Goal: Transaction & Acquisition: Download file/media

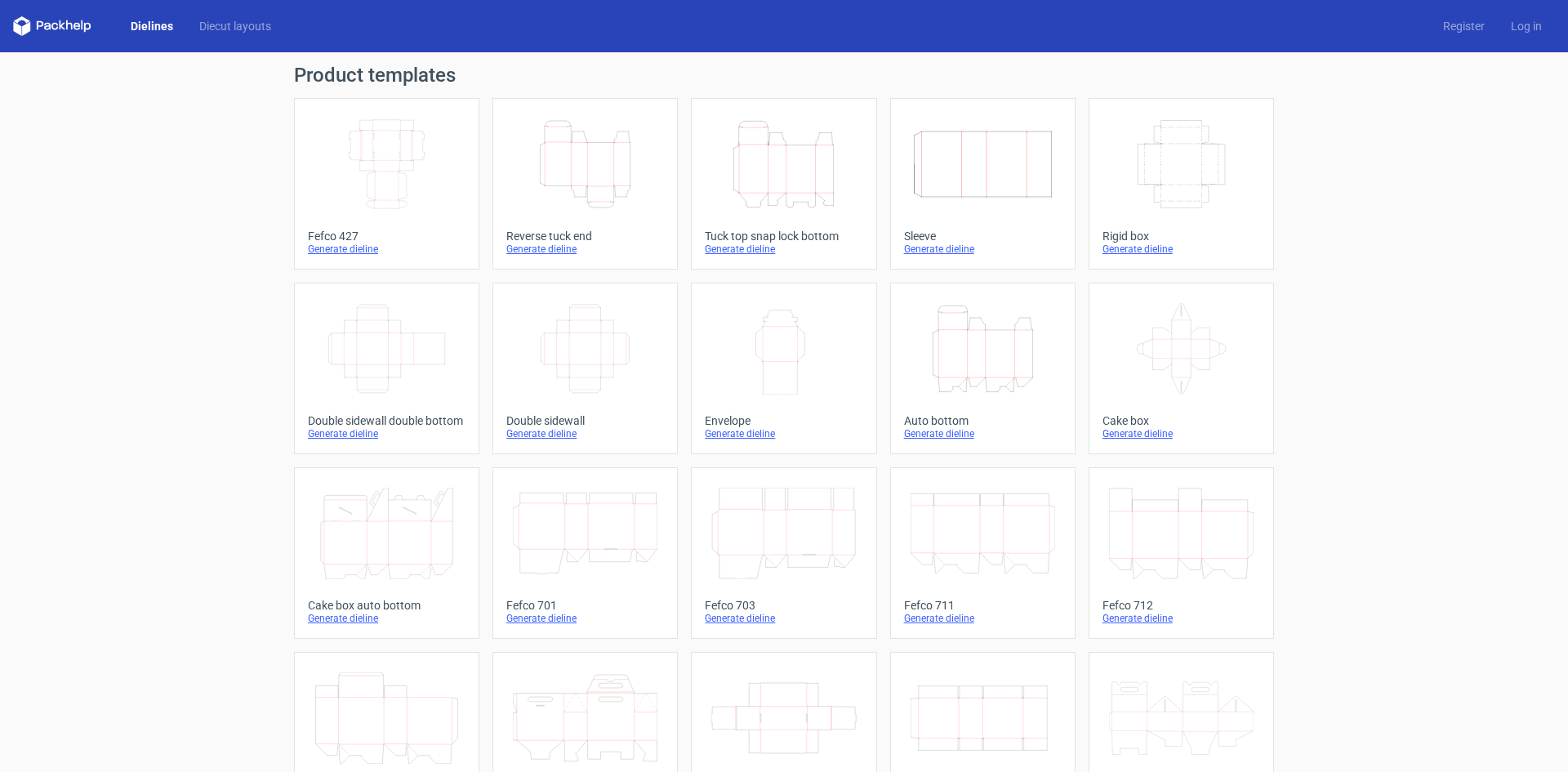
click at [587, 201] on icon "Height Depth Width" at bounding box center [585, 164] width 144 height 92
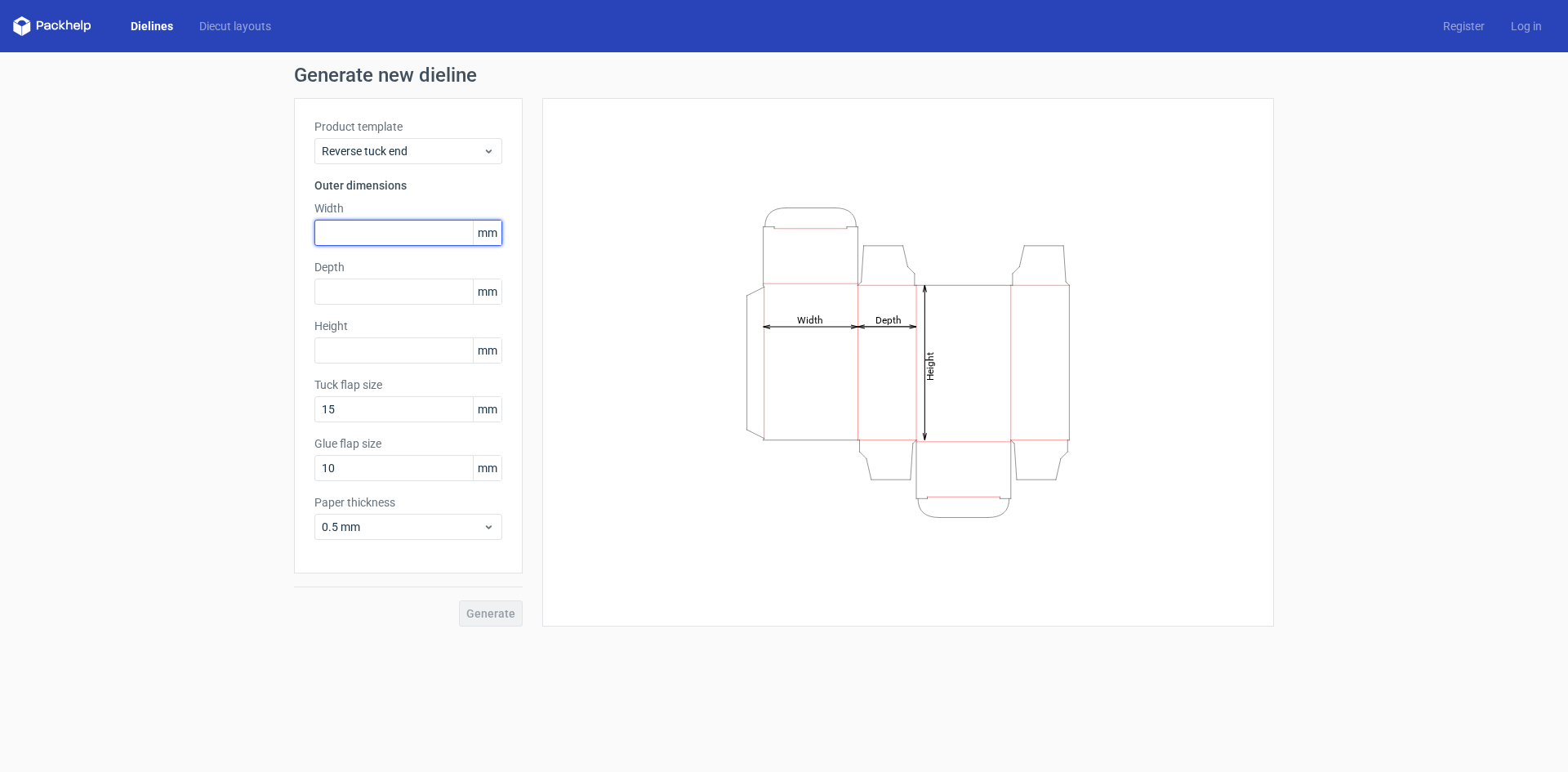
drag, startPoint x: 344, startPoint y: 221, endPoint x: 345, endPoint y: 212, distance: 9.1
click at [344, 218] on div "Width mm" at bounding box center [407, 223] width 188 height 46
type input "58"
type input "107"
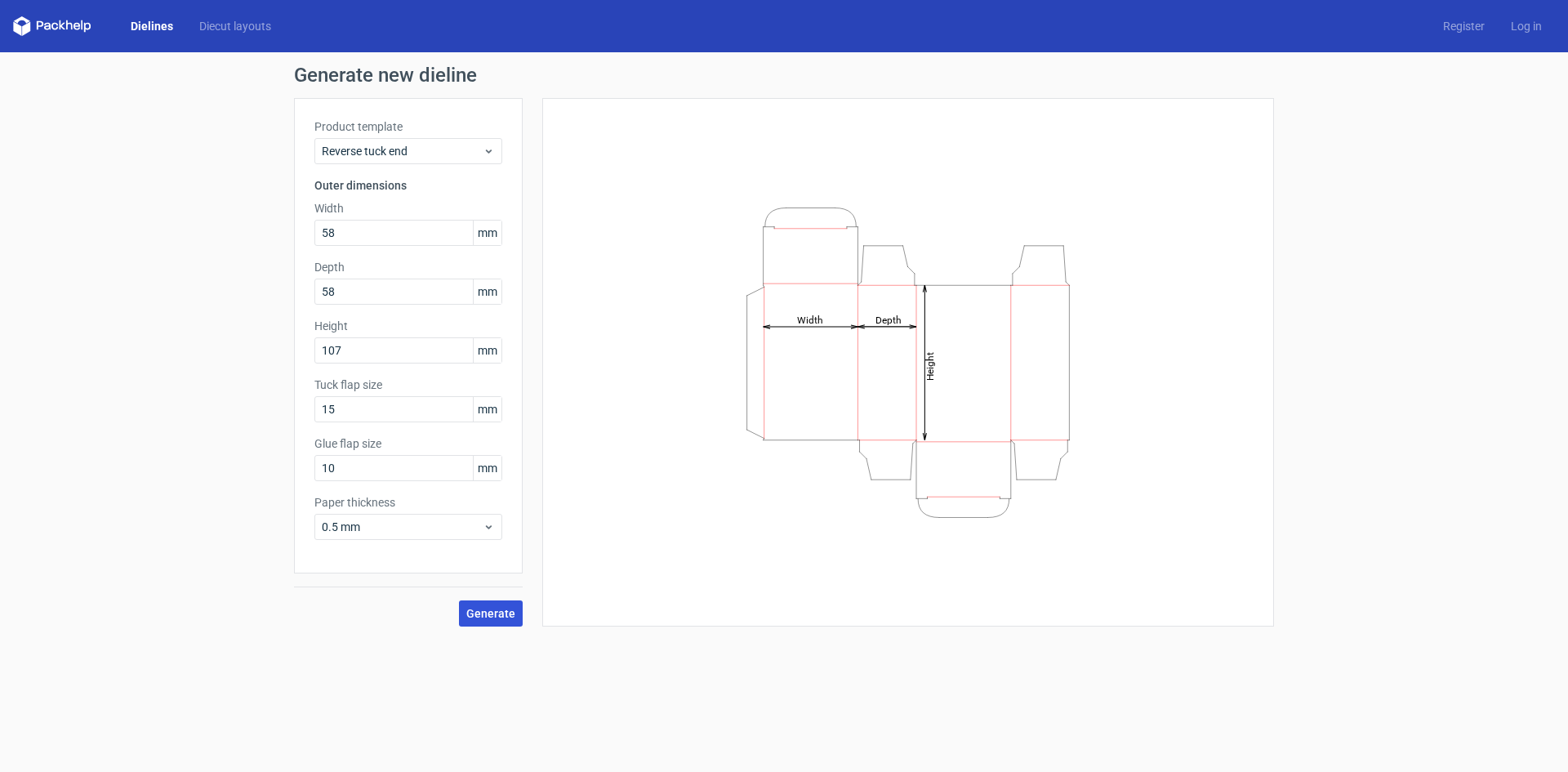
click at [498, 620] on button "Generate" at bounding box center [491, 613] width 64 height 26
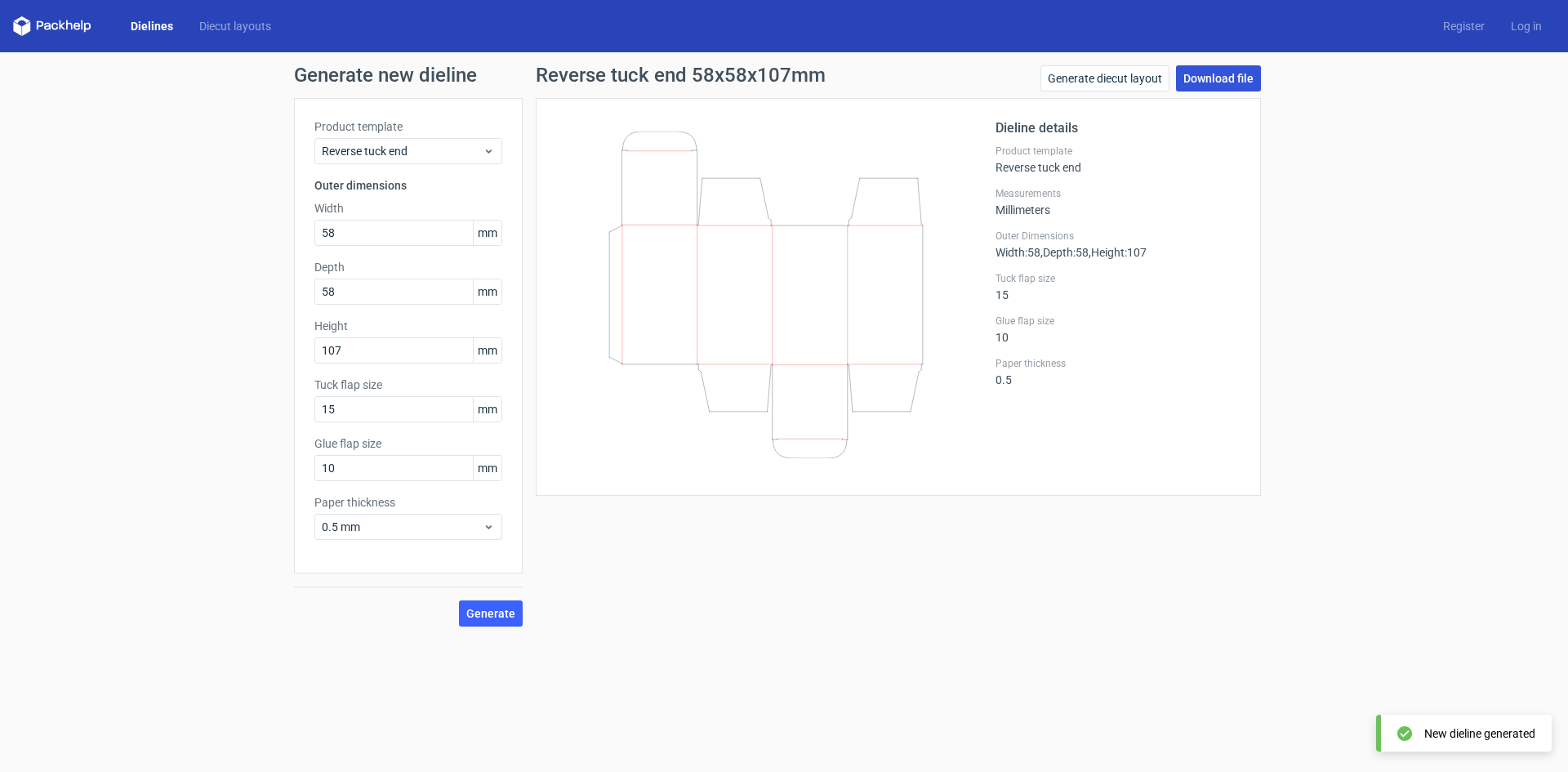
click at [1234, 85] on link "Download file" at bounding box center [1218, 78] width 85 height 26
drag, startPoint x: 359, startPoint y: 231, endPoint x: 54, endPoint y: 219, distance: 305.2
click at [54, 219] on div "Generate new dieline Product template Reverse tuck end Outer dimensions Width 5…" at bounding box center [784, 347] width 1568 height 588
type input "78"
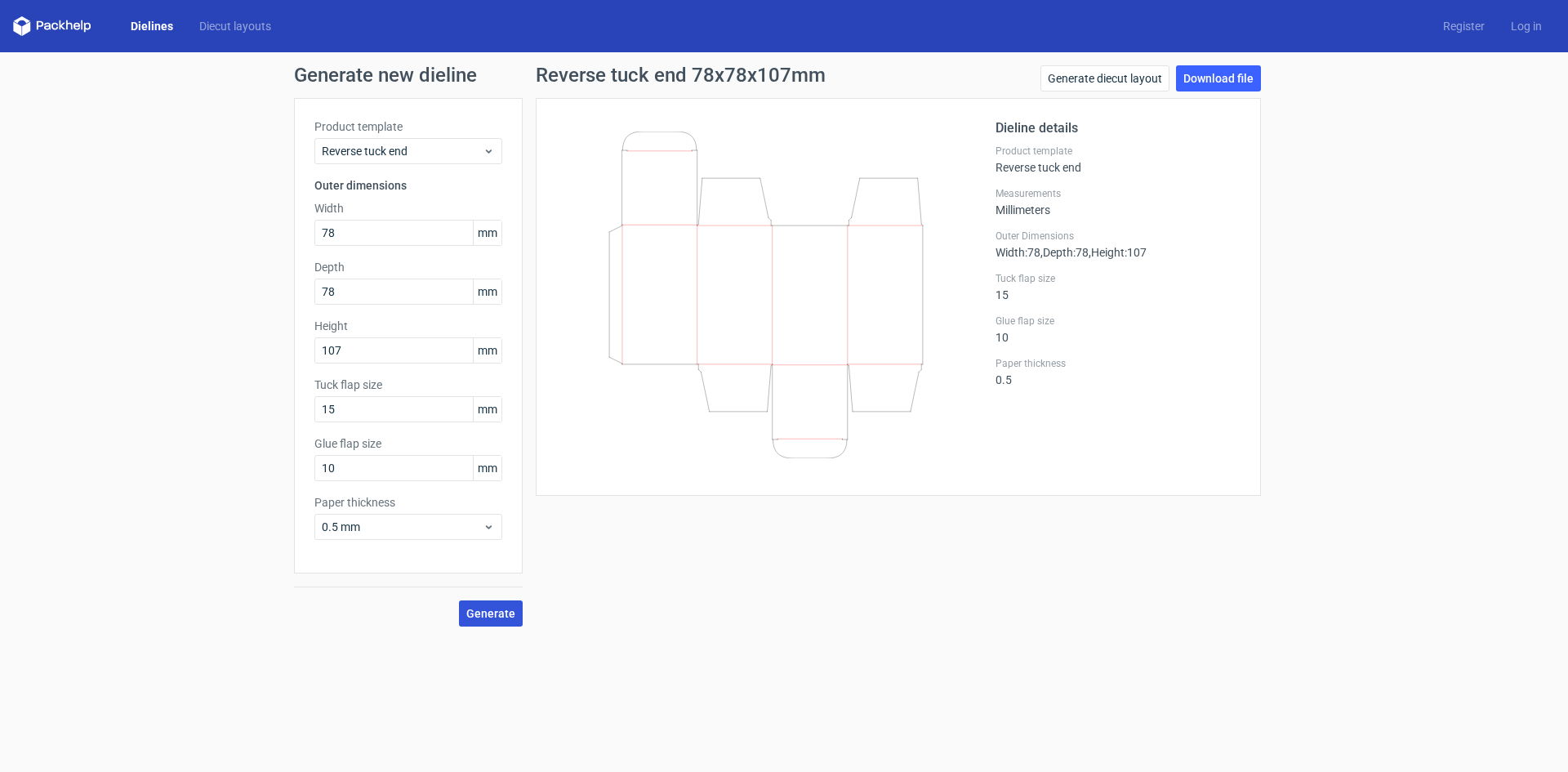
click at [496, 611] on span "Generate" at bounding box center [491, 613] width 49 height 11
click at [1222, 71] on link "Download file" at bounding box center [1218, 78] width 85 height 26
